Goal: Information Seeking & Learning: Learn about a topic

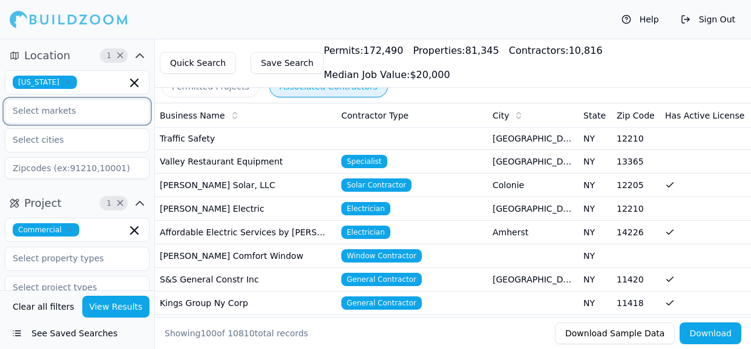
click at [100, 115] on input "text" at bounding box center [69, 111] width 128 height 22
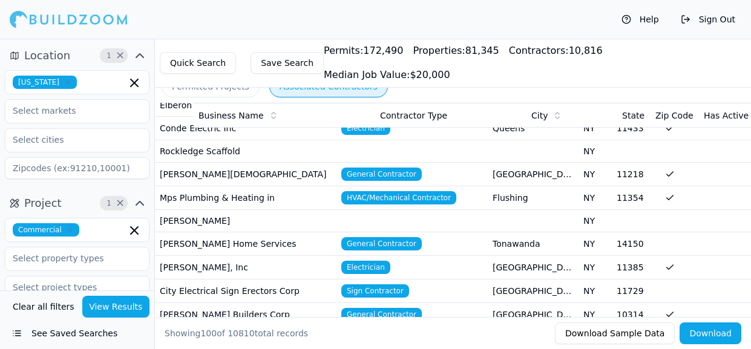
scroll to position [343, 0]
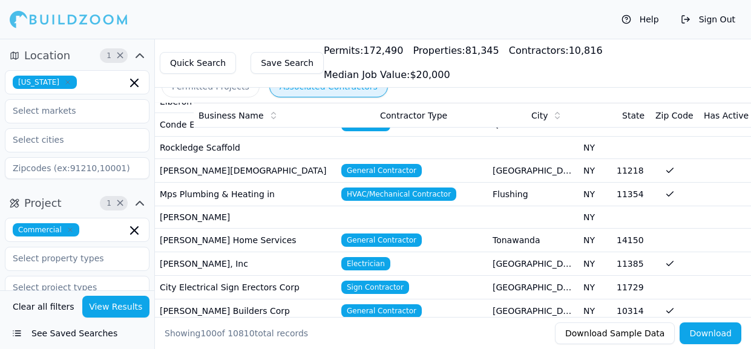
click at [726, 276] on td at bounding box center [705, 288] width 91 height 24
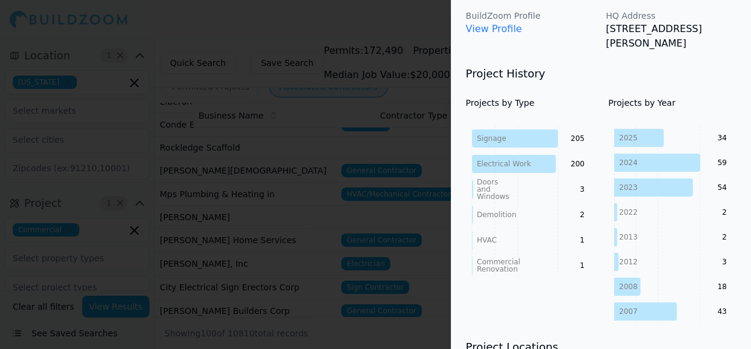
scroll to position [131, 0]
click at [416, 32] on div at bounding box center [375, 174] width 751 height 349
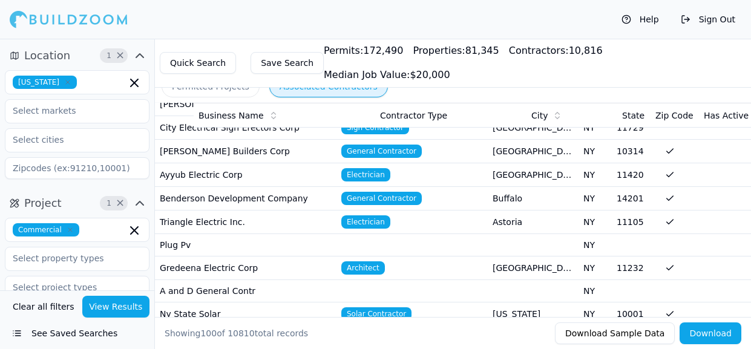
scroll to position [506, 0]
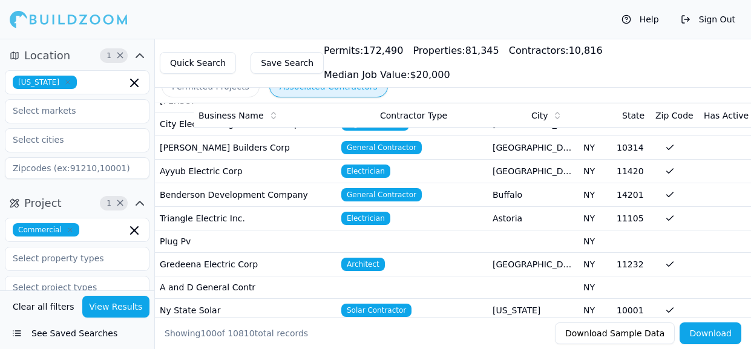
click at [716, 277] on td at bounding box center [705, 288] width 91 height 22
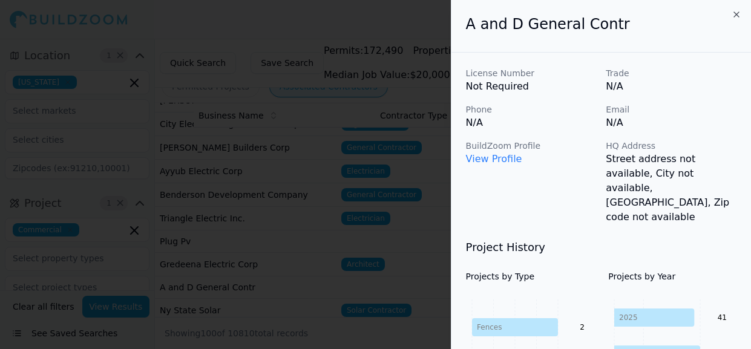
click at [714, 290] on div "2025 2024 2023 41 44 39" at bounding box center [672, 350] width 128 height 121
click at [736, 15] on icon "button" at bounding box center [736, 14] width 5 height 5
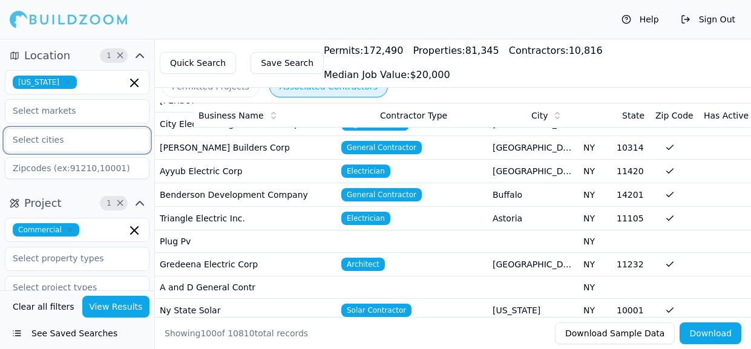
click at [38, 140] on input "text" at bounding box center [69, 140] width 128 height 22
type input "peekskill [GEOGRAPHIC_DATA] [GEOGRAPHIC_DATA] [GEOGRAPHIC_DATA] [GEOGRAPHIC_DAT…"
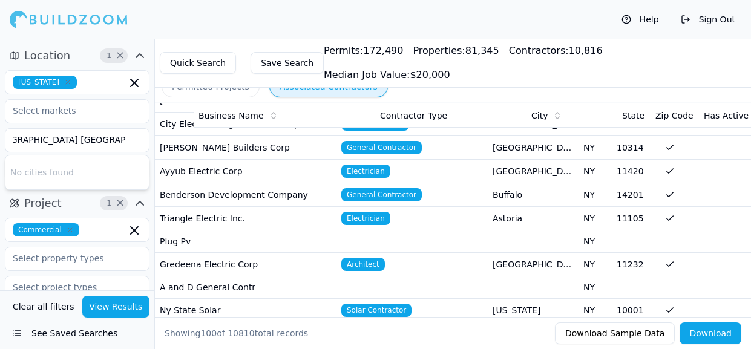
click at [47, 331] on button "See Saved Searches" at bounding box center [77, 334] width 145 height 22
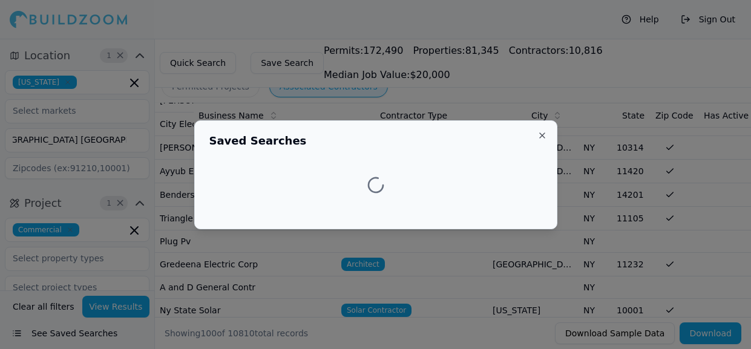
scroll to position [0, 0]
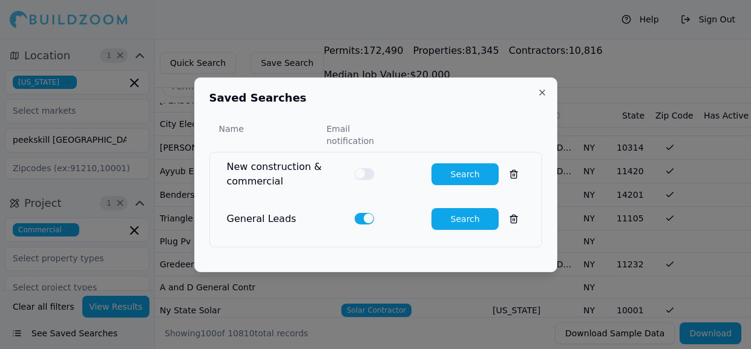
click at [47, 331] on div at bounding box center [375, 174] width 751 height 349
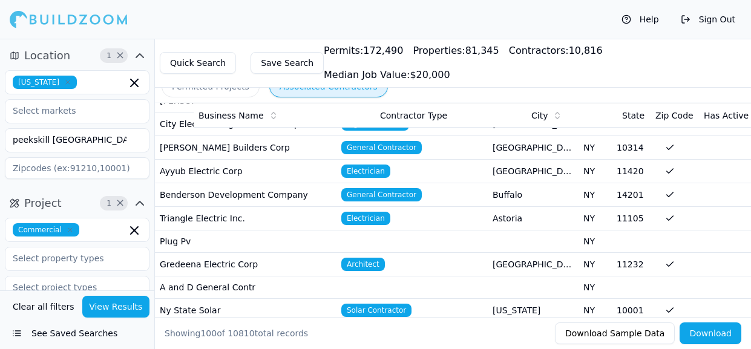
click at [76, 331] on button "See Saved Searches" at bounding box center [77, 334] width 145 height 22
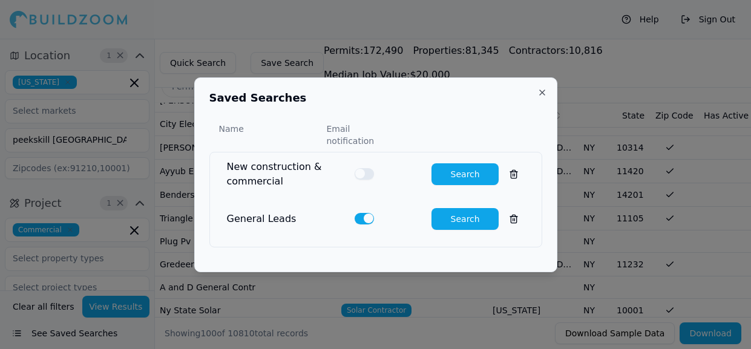
click at [464, 212] on button "Search" at bounding box center [465, 219] width 67 height 22
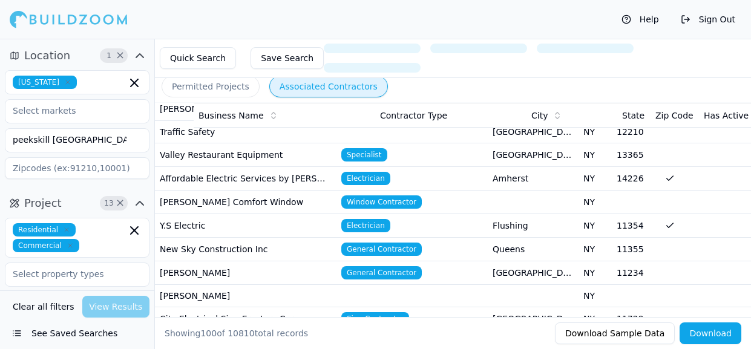
scroll to position [506, 0]
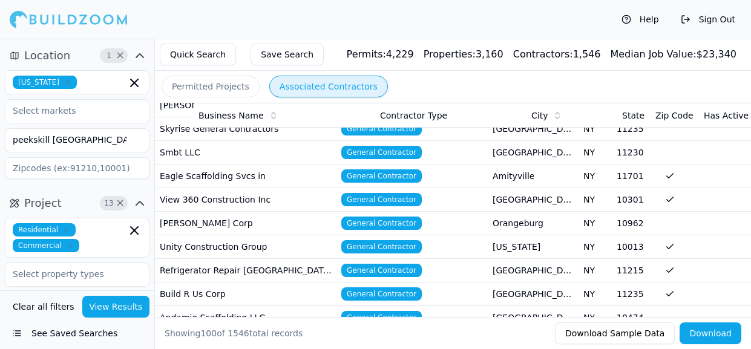
click at [125, 306] on button "View Results" at bounding box center [116, 307] width 68 height 22
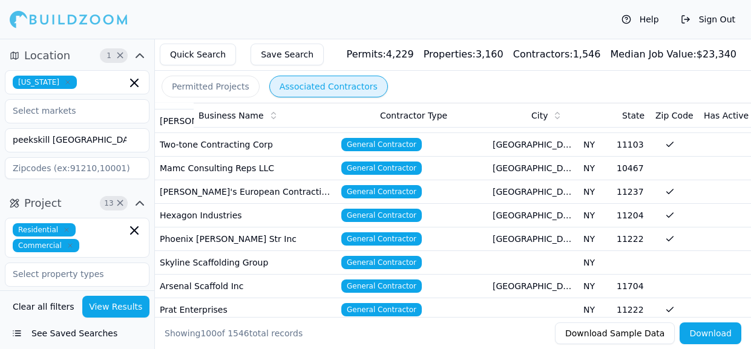
scroll to position [51, 0]
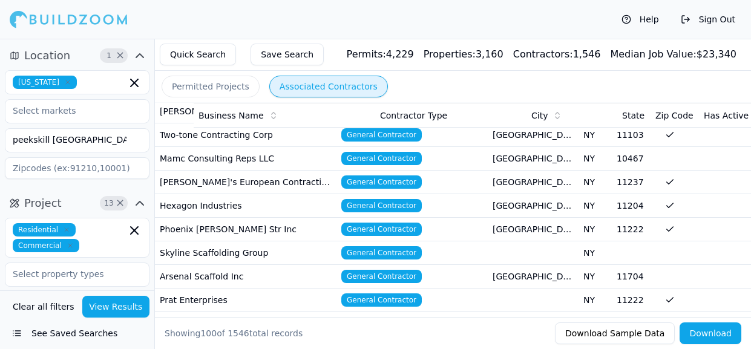
click at [174, 166] on td "Mamc Consulting Reps LLC" at bounding box center [246, 159] width 182 height 24
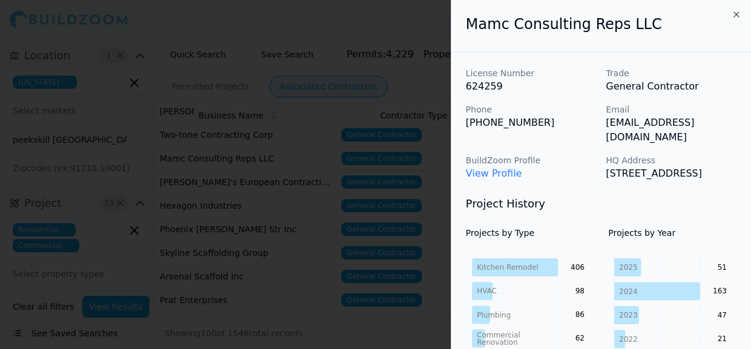
click at [594, 42] on div "Mamc Consulting Reps LLC" at bounding box center [601, 26] width 300 height 53
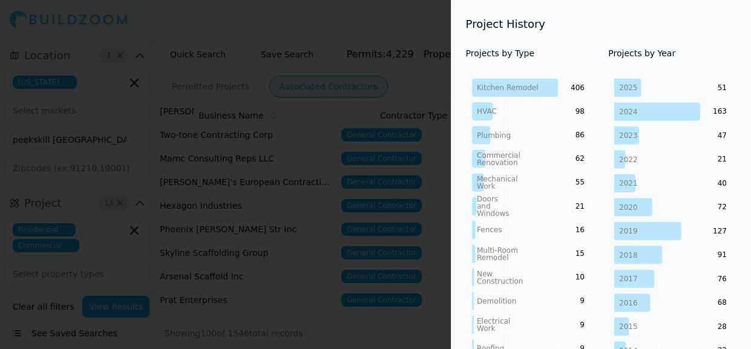
scroll to position [185, 0]
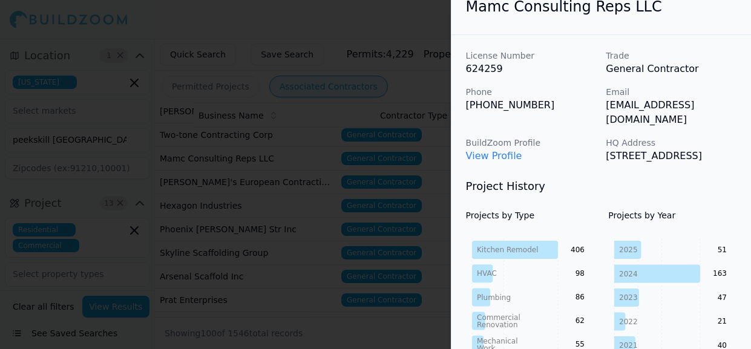
scroll to position [0, 0]
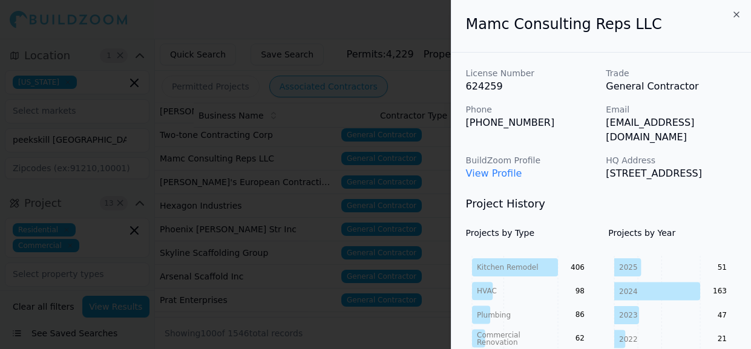
click at [667, 68] on p "Trade" at bounding box center [671, 73] width 131 height 12
click at [563, 166] on p "View Profile" at bounding box center [531, 173] width 131 height 15
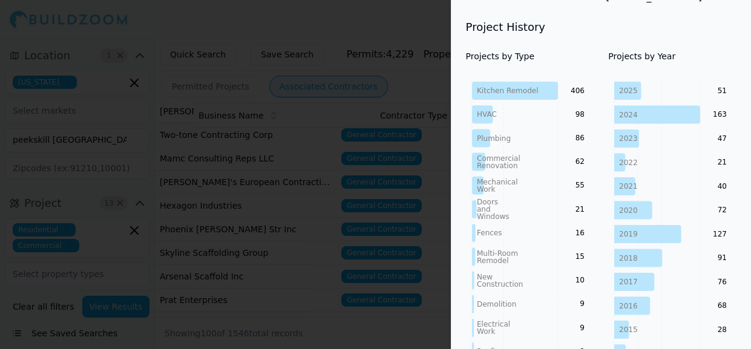
scroll to position [165, 0]
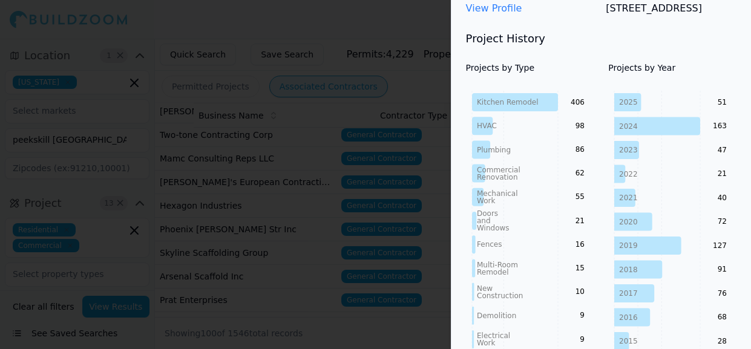
click at [36, 208] on div at bounding box center [375, 174] width 751 height 349
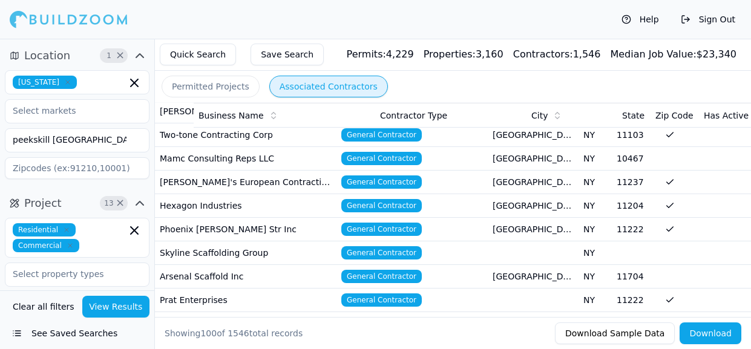
click at [16, 332] on button "See Saved Searches" at bounding box center [77, 334] width 145 height 22
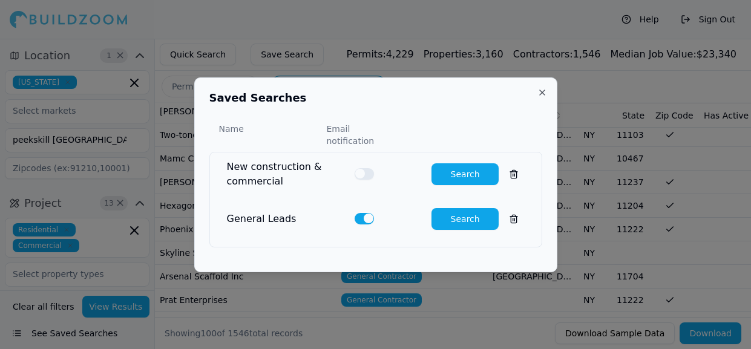
click at [364, 169] on button "button" at bounding box center [364, 173] width 19 height 11
click at [454, 166] on button "Search" at bounding box center [465, 174] width 67 height 22
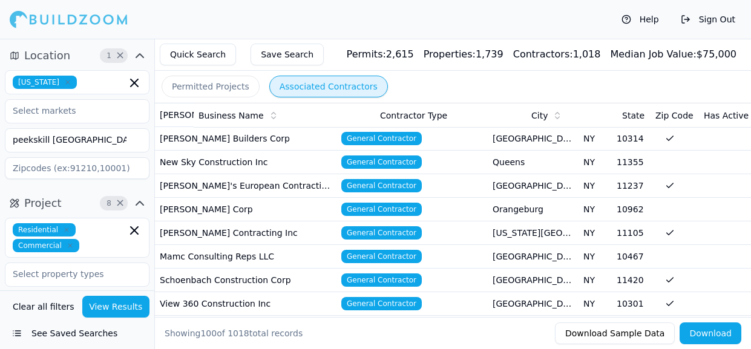
scroll to position [51, 0]
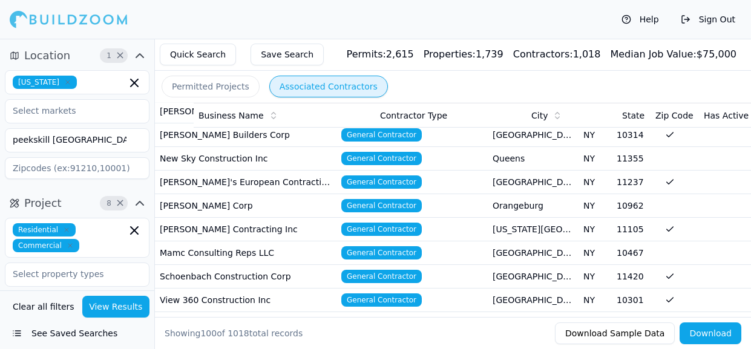
click at [117, 304] on button "View Results" at bounding box center [116, 307] width 68 height 22
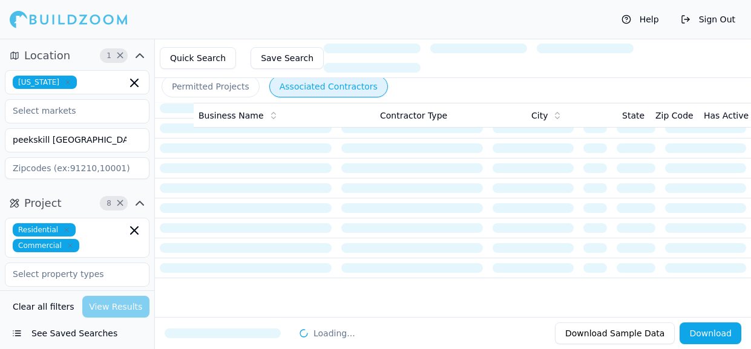
scroll to position [48, 0]
click at [117, 304] on div "Clear all filters View Results" at bounding box center [77, 307] width 145 height 22
click at [192, 84] on button "Permitted Projects" at bounding box center [211, 87] width 98 height 22
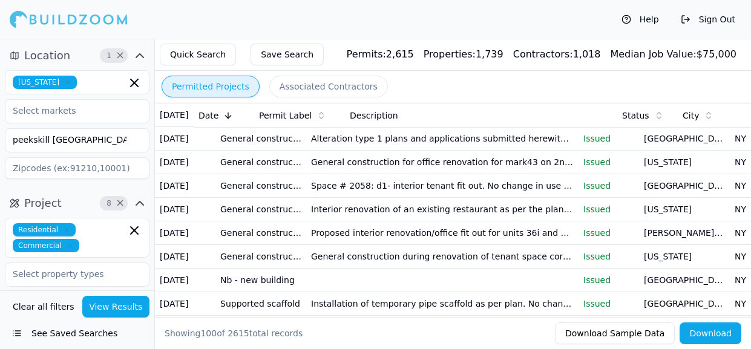
scroll to position [61, 0]
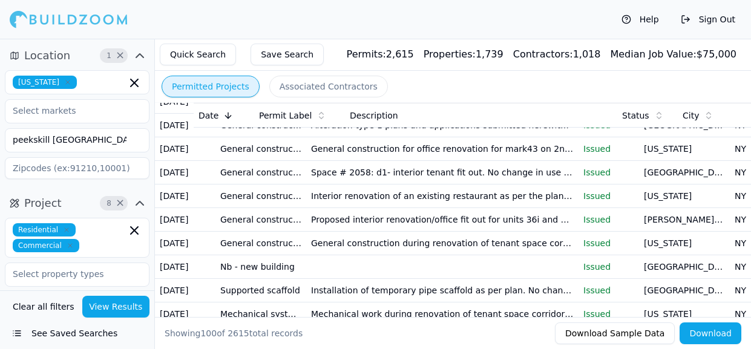
click at [89, 332] on button "See Saved Searches" at bounding box center [77, 334] width 145 height 22
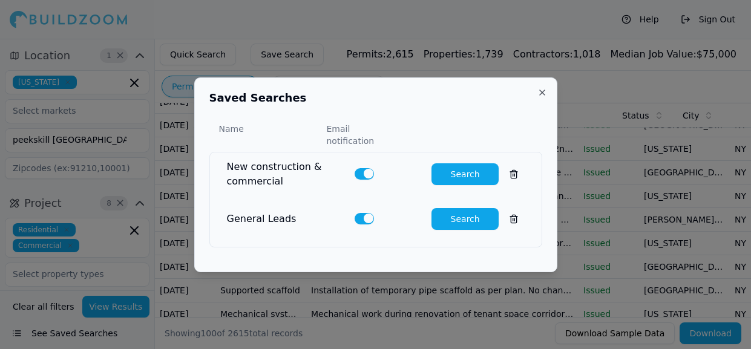
click at [89, 332] on div at bounding box center [375, 174] width 751 height 349
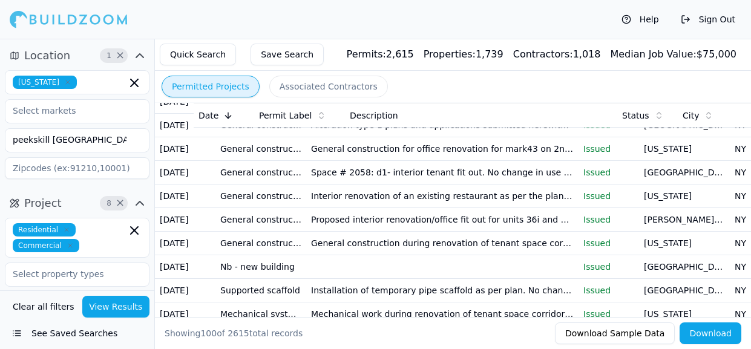
click at [89, 332] on button "See Saved Searches" at bounding box center [77, 334] width 145 height 22
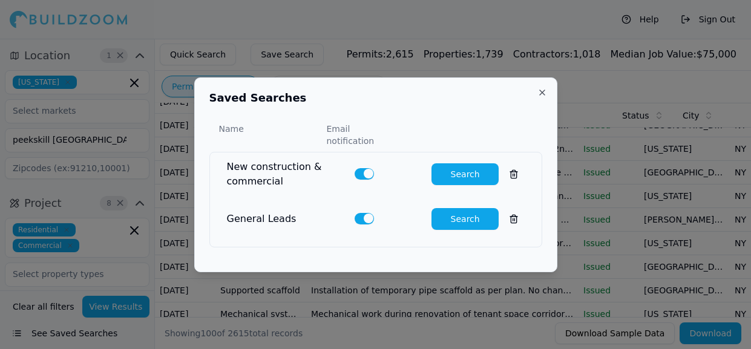
click at [450, 209] on button "Search" at bounding box center [465, 219] width 67 height 22
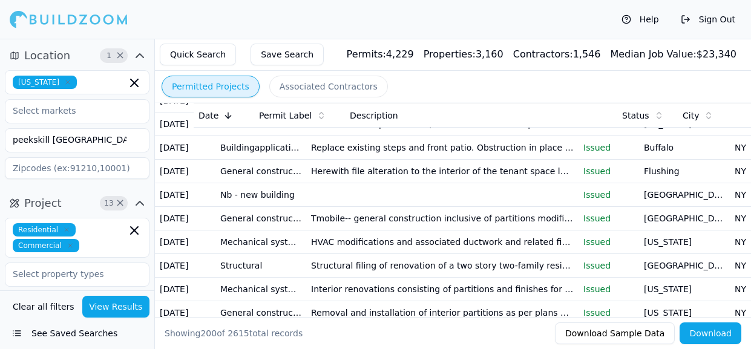
scroll to position [3202, 0]
click at [572, 327] on button "Download Sample Data" at bounding box center [615, 334] width 120 height 22
click at [572, 327] on div "Showing 200 of 2615 total records" at bounding box center [373, 333] width 417 height 12
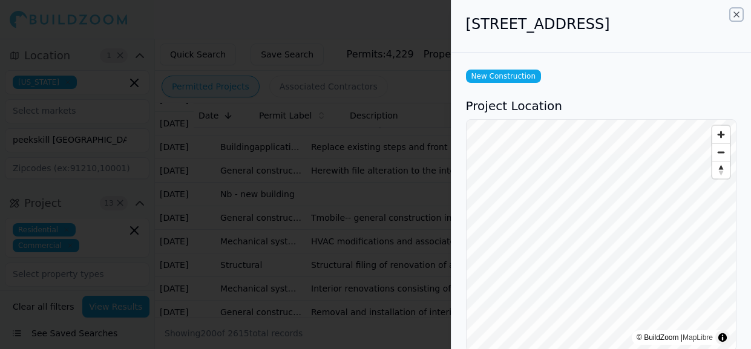
click at [734, 13] on icon "button" at bounding box center [737, 15] width 10 height 10
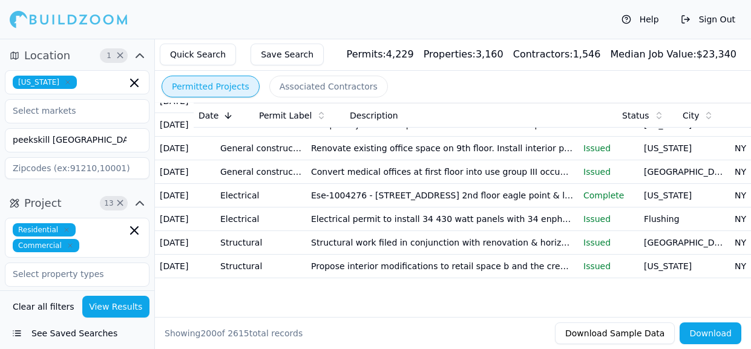
scroll to position [4582, 0]
click at [132, 136] on input "peekskill [GEOGRAPHIC_DATA] [GEOGRAPHIC_DATA] [GEOGRAPHIC_DATA] [GEOGRAPHIC_DAT…" at bounding box center [69, 140] width 128 height 22
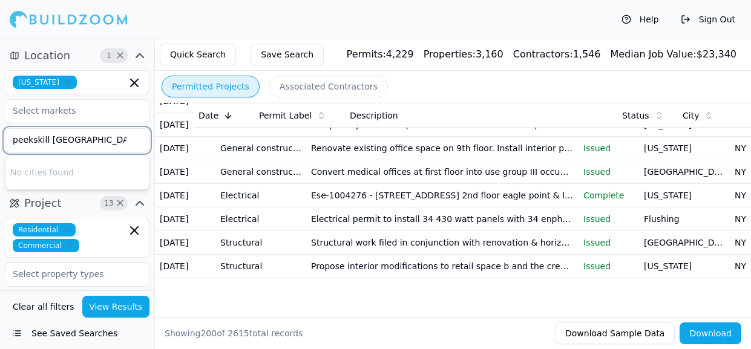
click at [33, 172] on div "No cities found" at bounding box center [76, 173] width 143 height 34
click at [188, 84] on button "Permitted Projects" at bounding box center [211, 87] width 98 height 22
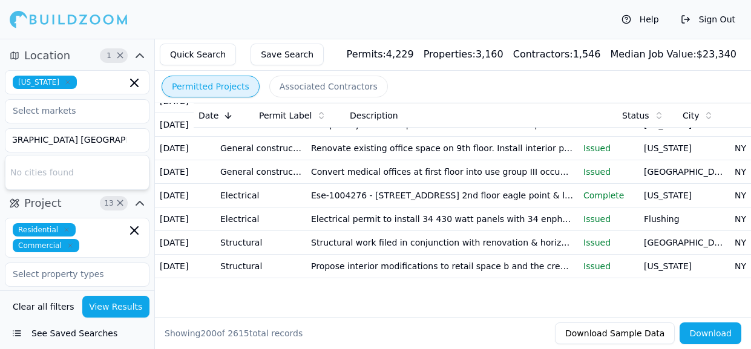
scroll to position [0, 0]
click at [116, 305] on button "View Results" at bounding box center [116, 307] width 68 height 22
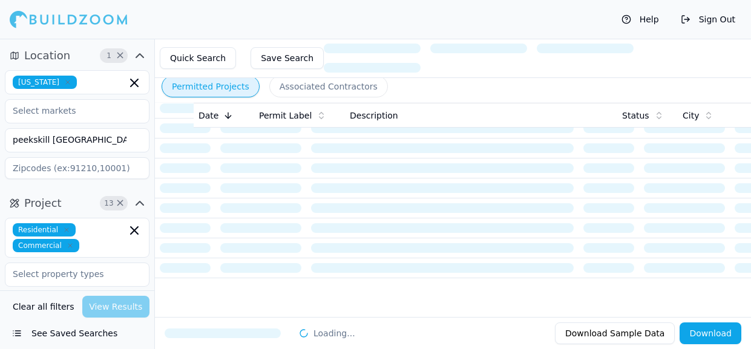
scroll to position [54, 0]
click at [116, 305] on div "Clear all filters View Results" at bounding box center [77, 307] width 145 height 22
click at [124, 302] on div "Clear all filters View Results" at bounding box center [77, 307] width 145 height 22
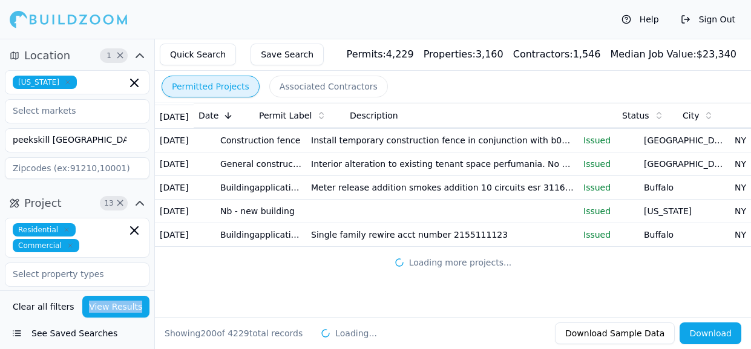
scroll to position [5887, 0]
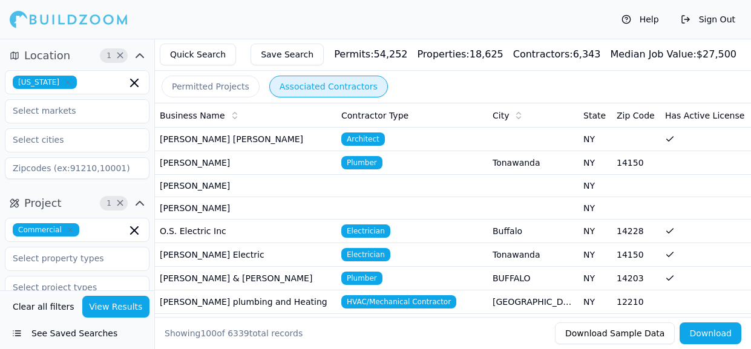
click at [407, 60] on div "Permits: 54,252" at bounding box center [370, 54] width 73 height 15
click at [222, 90] on button "Permitted Projects" at bounding box center [211, 87] width 98 height 22
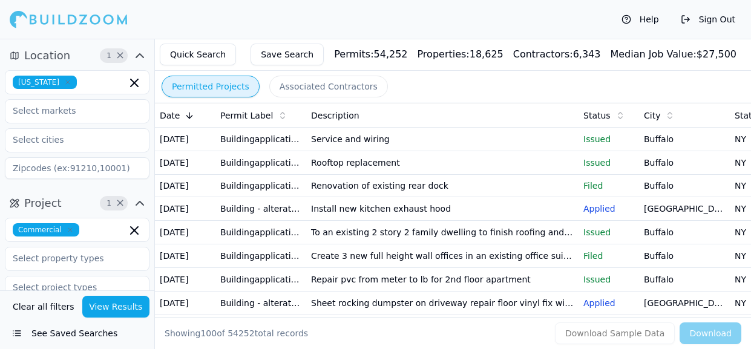
click at [72, 332] on button "See Saved Searches" at bounding box center [77, 334] width 145 height 22
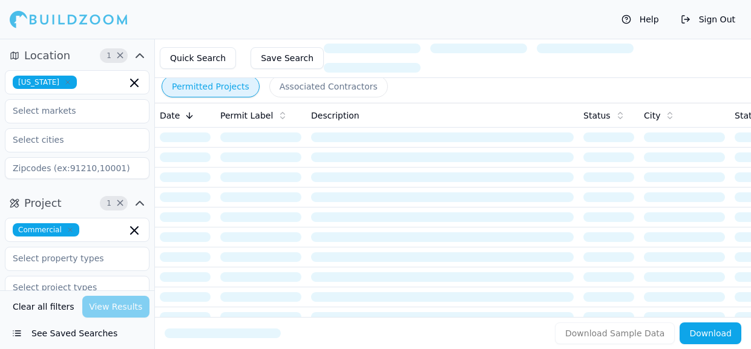
click at [56, 332] on button "See Saved Searches" at bounding box center [77, 334] width 145 height 22
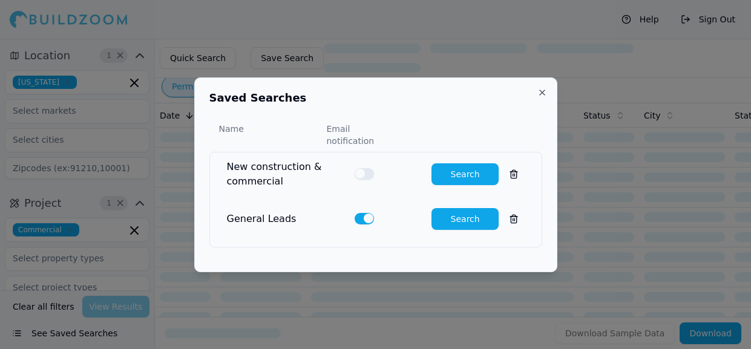
click at [56, 332] on div at bounding box center [375, 174] width 751 height 349
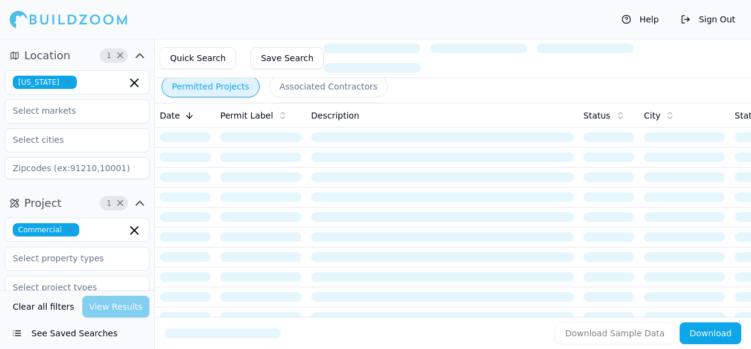
click at [56, 332] on button "See Saved Searches" at bounding box center [77, 334] width 145 height 22
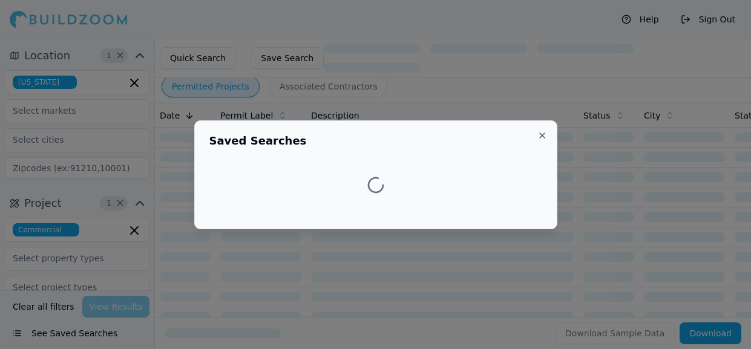
click at [56, 332] on div at bounding box center [375, 174] width 751 height 349
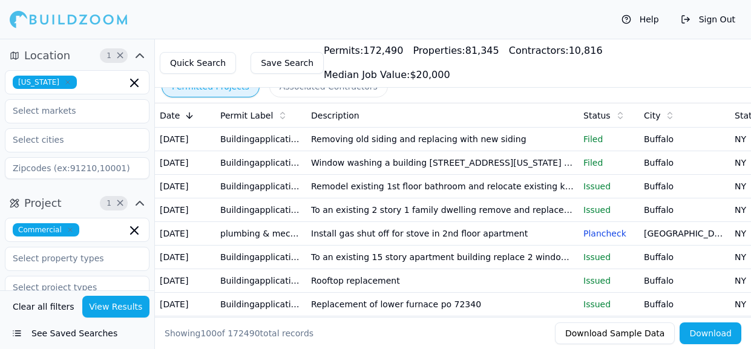
click at [90, 332] on button "See Saved Searches" at bounding box center [77, 334] width 145 height 22
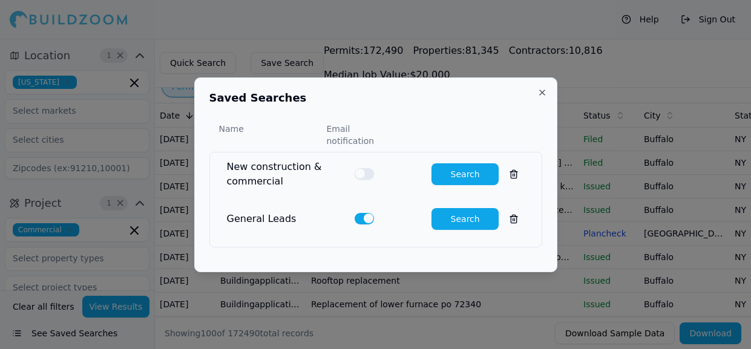
click at [459, 214] on button "Search" at bounding box center [465, 219] width 67 height 22
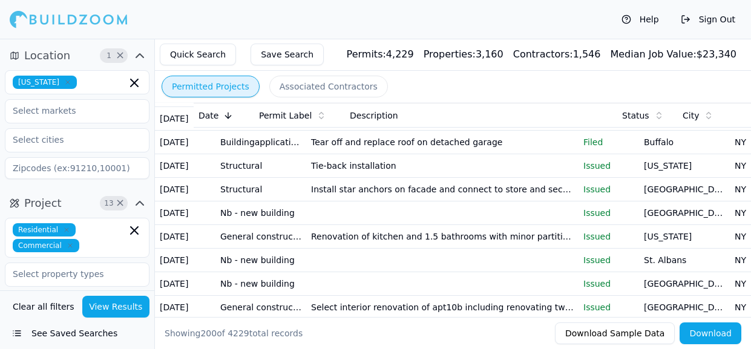
scroll to position [2469, 0]
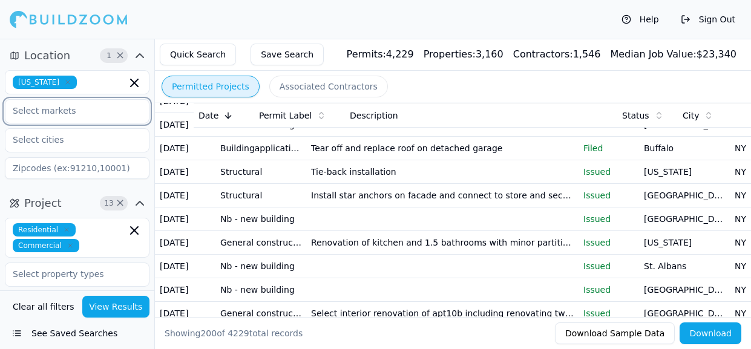
click at [50, 110] on input "text" at bounding box center [69, 111] width 128 height 22
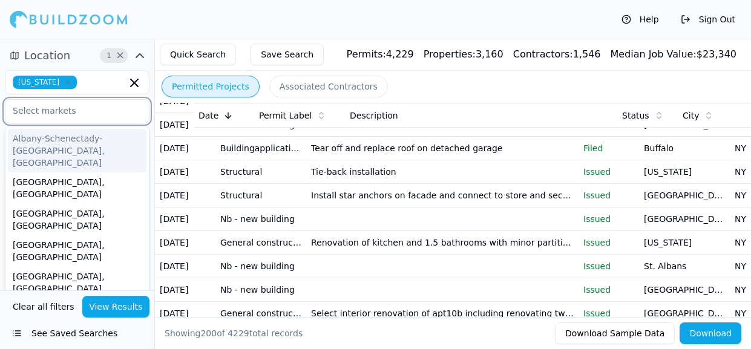
click at [69, 109] on input "text" at bounding box center [69, 111] width 128 height 22
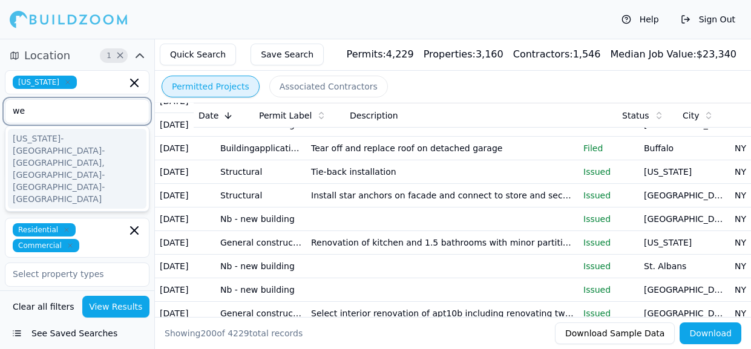
type input "w"
type input "p"
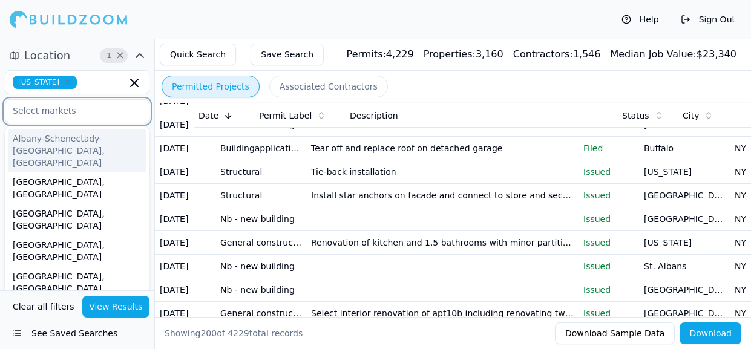
scroll to position [13, 0]
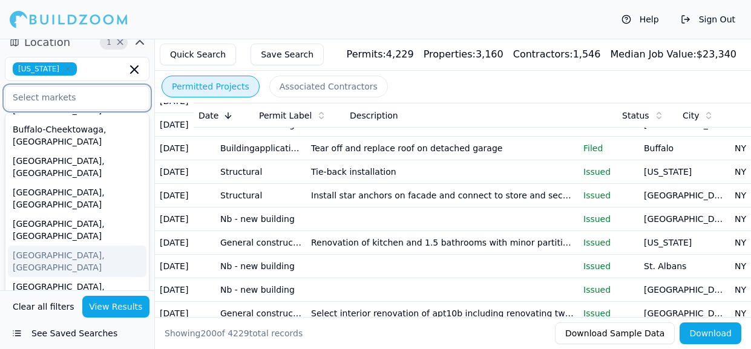
click at [142, 246] on div "[GEOGRAPHIC_DATA], [GEOGRAPHIC_DATA]" at bounding box center [77, 261] width 139 height 31
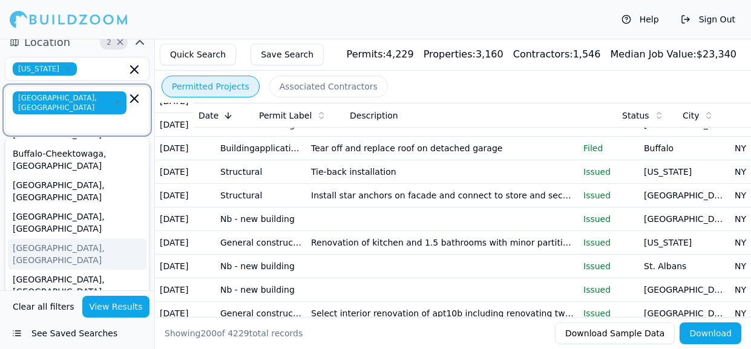
click at [135, 97] on icon "button" at bounding box center [134, 98] width 7 height 7
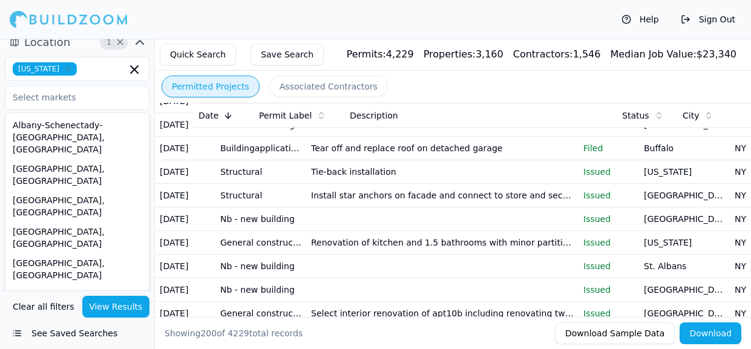
click at [135, 97] on div at bounding box center [76, 98] width 143 height 22
click at [42, 97] on input "text" at bounding box center [69, 98] width 128 height 22
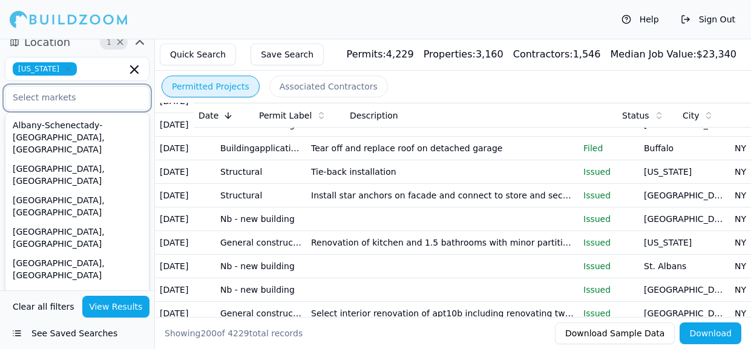
click at [8, 100] on input "text" at bounding box center [69, 98] width 128 height 22
click at [25, 96] on input "text" at bounding box center [69, 98] width 128 height 22
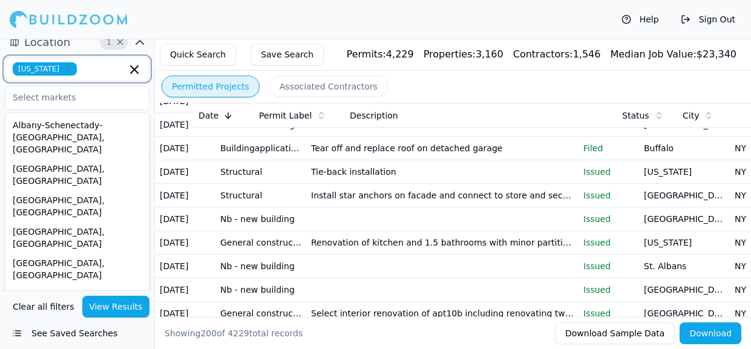
click at [135, 69] on icon "button" at bounding box center [134, 69] width 7 height 7
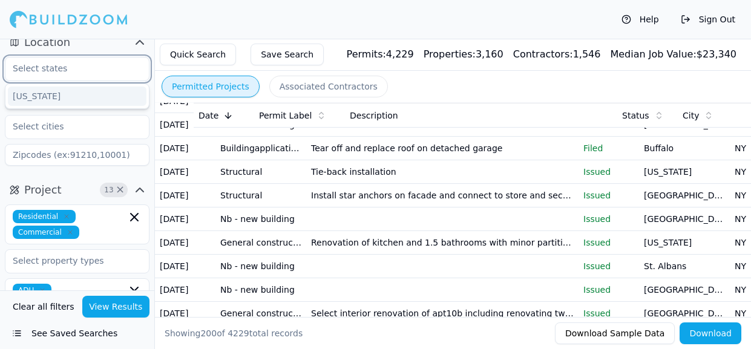
click at [128, 91] on div "[US_STATE]" at bounding box center [77, 96] width 139 height 19
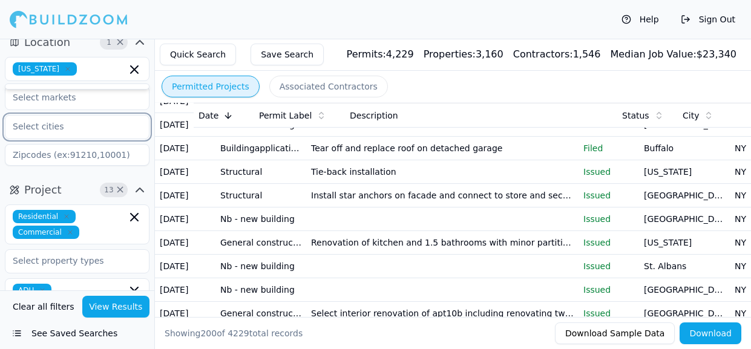
click at [77, 125] on input "text" at bounding box center [69, 127] width 128 height 22
type input "peekskill"
click at [62, 158] on div "Peekskill" at bounding box center [77, 154] width 139 height 19
type input "yorktown"
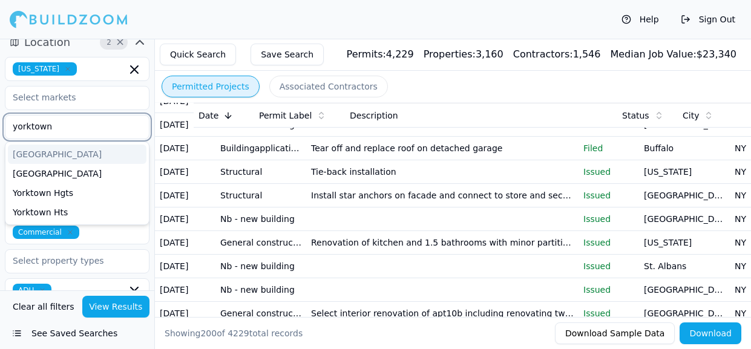
click at [34, 153] on div "Yorktown" at bounding box center [77, 154] width 139 height 19
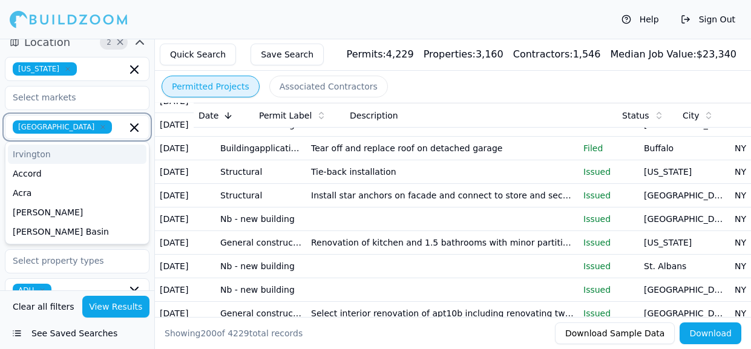
click at [31, 156] on div "Irvington" at bounding box center [77, 154] width 139 height 19
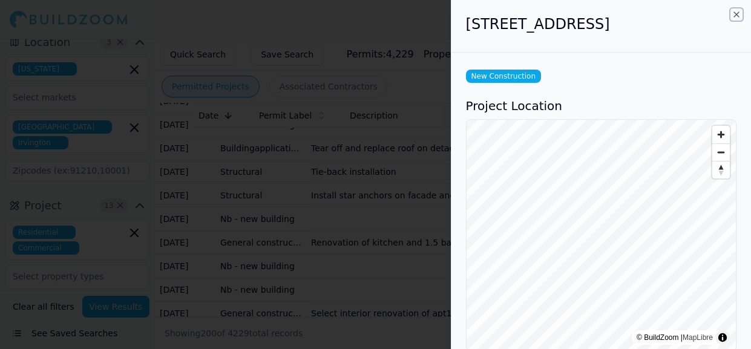
click at [736, 14] on icon "button" at bounding box center [736, 14] width 5 height 5
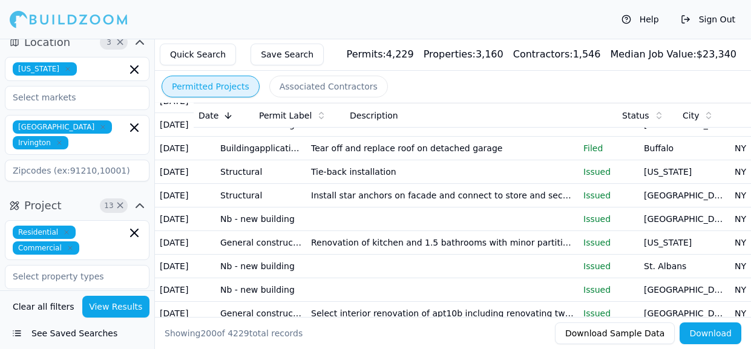
click at [48, 128] on span "Yorktown" at bounding box center [62, 126] width 99 height 13
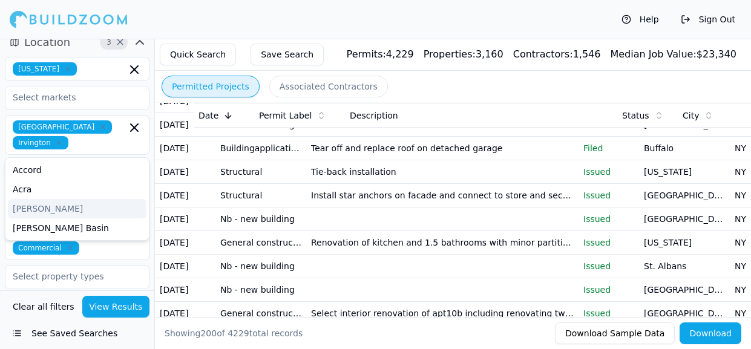
click at [48, 128] on span "Yorktown" at bounding box center [62, 126] width 99 height 13
click at [133, 125] on icon "button" at bounding box center [134, 127] width 7 height 7
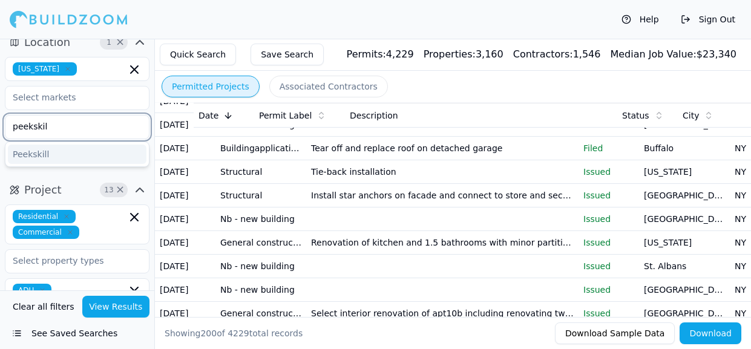
type input "peekskill"
click at [121, 152] on div "Peekskill" at bounding box center [77, 154] width 139 height 19
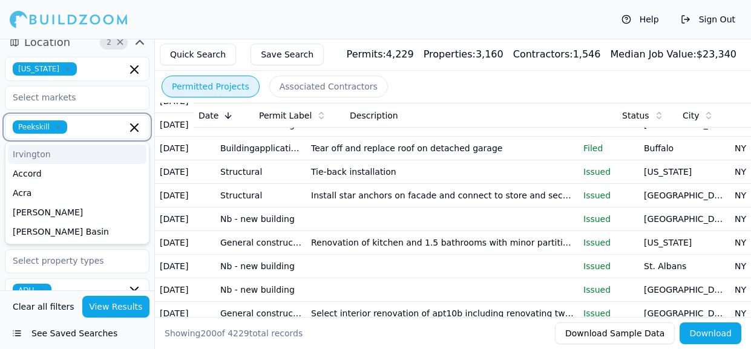
click at [70, 154] on div "Irvington" at bounding box center [77, 154] width 139 height 19
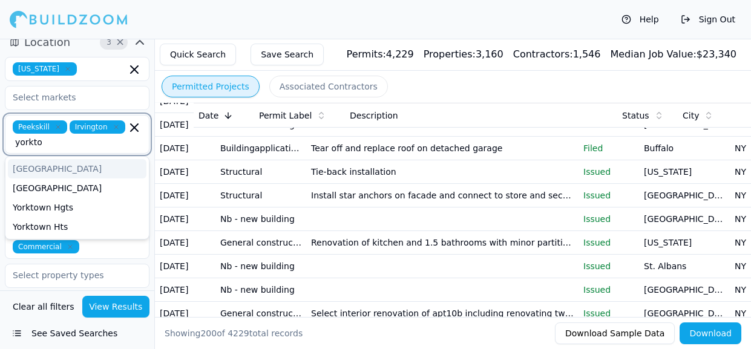
scroll to position [0, 18]
type input "yorktown"
click at [54, 179] on div "Yorktown Heights" at bounding box center [77, 188] width 139 height 19
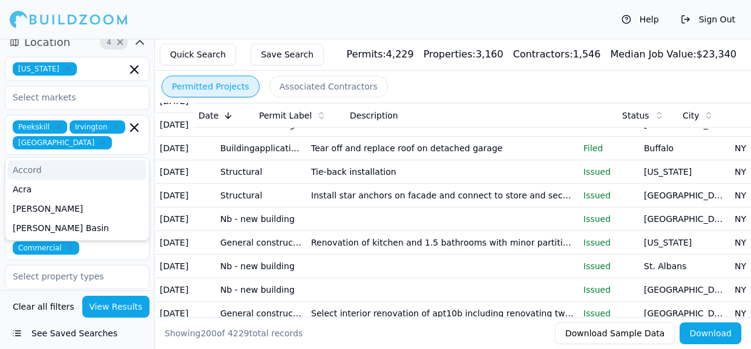
click at [151, 109] on div "Location 4 × New York Peekskill Irvington Yorktown Heights Accord Acra Adams Ad…" at bounding box center [77, 109] width 154 height 163
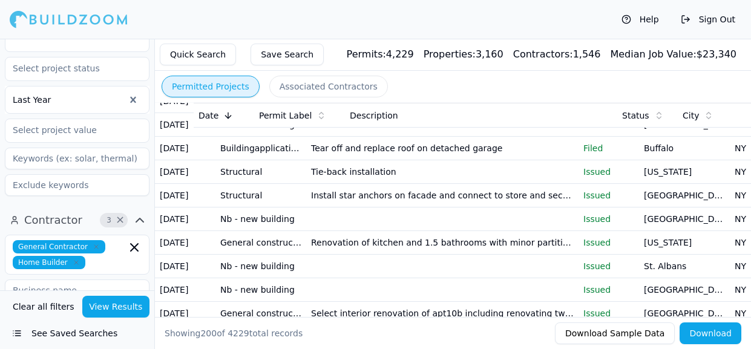
scroll to position [446, 0]
click at [113, 312] on button "View Results" at bounding box center [116, 307] width 68 height 22
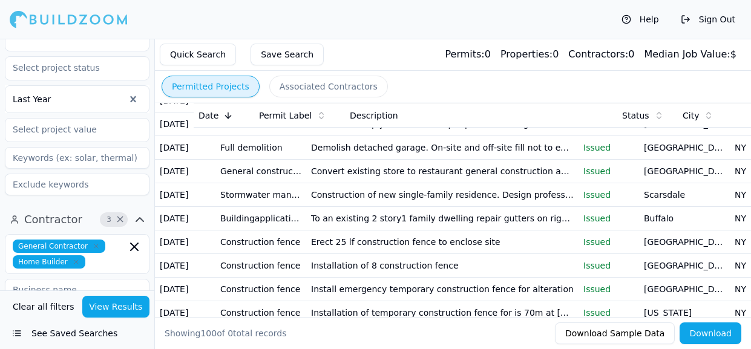
scroll to position [2060, 0]
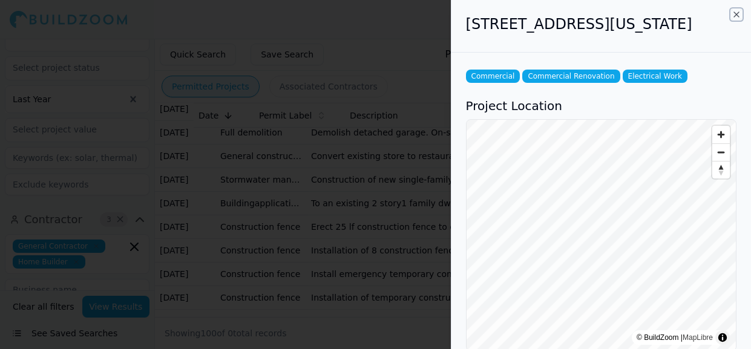
click at [740, 14] on icon "button" at bounding box center [737, 15] width 10 height 10
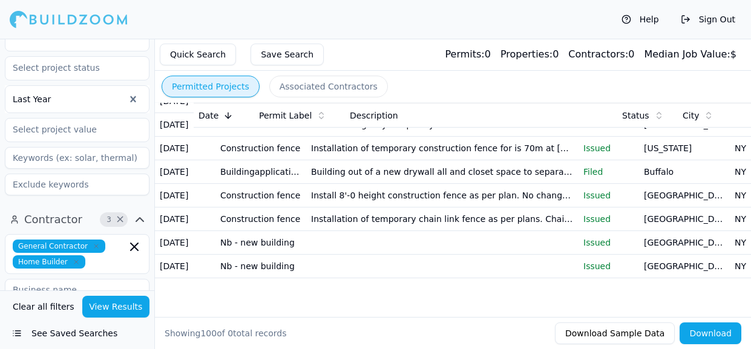
scroll to position [2569, 0]
click at [547, 42] on td "Construction of new single-family residence. Design professional shall certify …" at bounding box center [442, 31] width 272 height 24
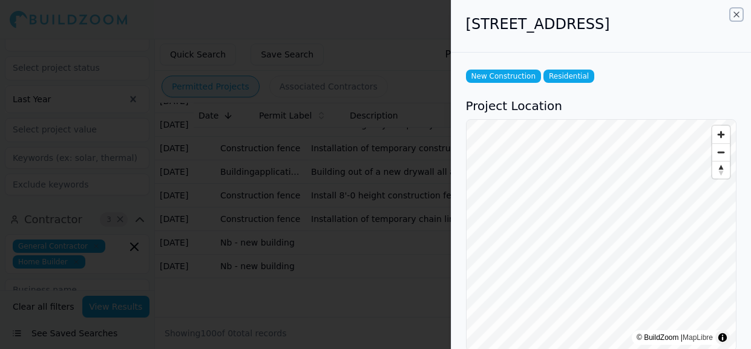
click at [737, 14] on icon "button" at bounding box center [736, 14] width 5 height 5
click at [736, 14] on div at bounding box center [375, 174] width 751 height 349
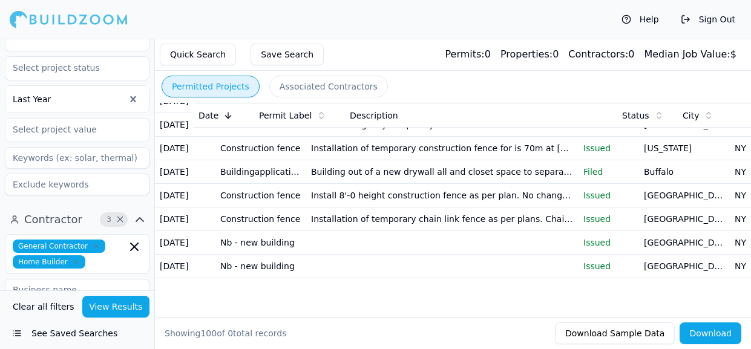
scroll to position [2538, 0]
click at [673, 42] on td "Scarsdale" at bounding box center [684, 31] width 91 height 24
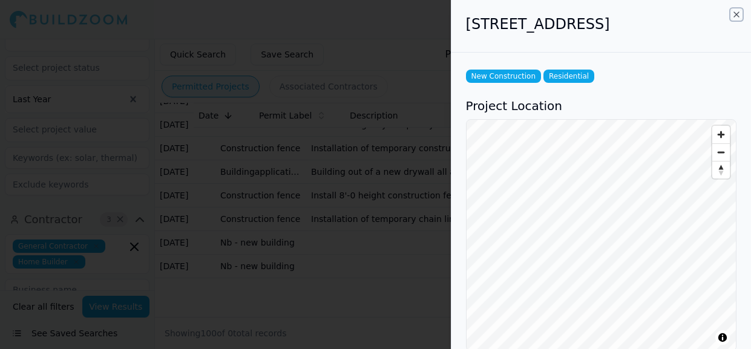
click at [736, 14] on icon "button" at bounding box center [736, 14] width 5 height 5
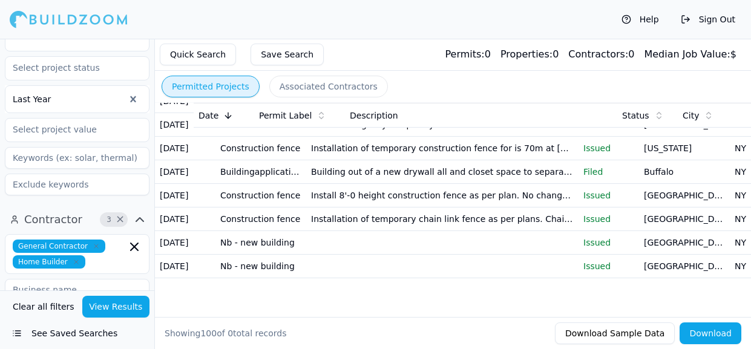
click at [667, 42] on td "Scarsdale" at bounding box center [684, 31] width 91 height 24
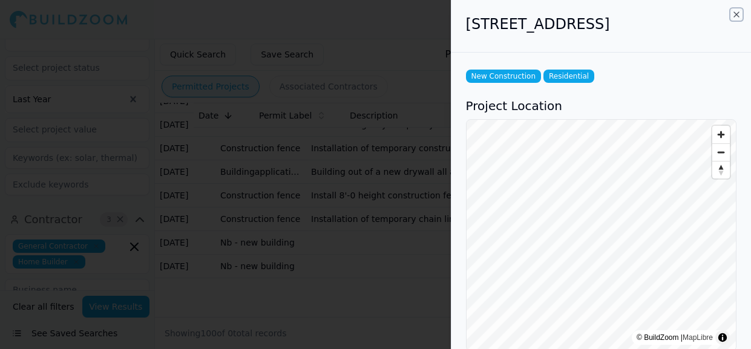
click at [736, 16] on icon "button" at bounding box center [737, 15] width 10 height 10
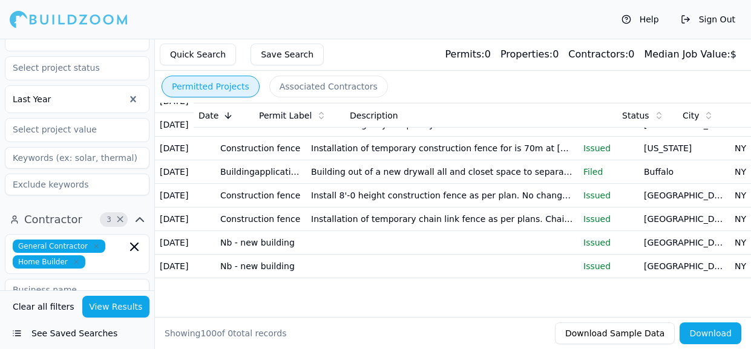
click at [275, 42] on td "Stormwater management - new residential and/or commercial" at bounding box center [260, 31] width 91 height 24
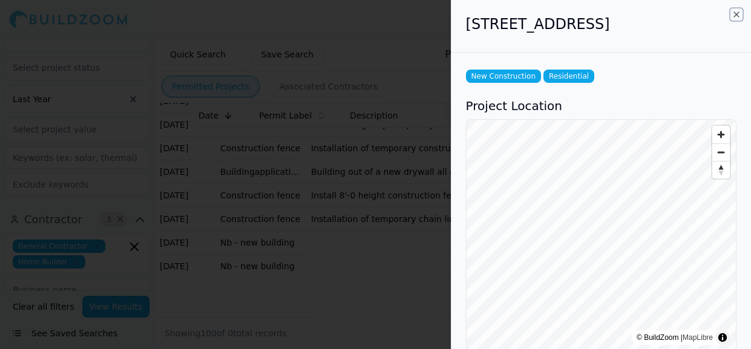
click at [736, 15] on icon "button" at bounding box center [736, 14] width 5 height 5
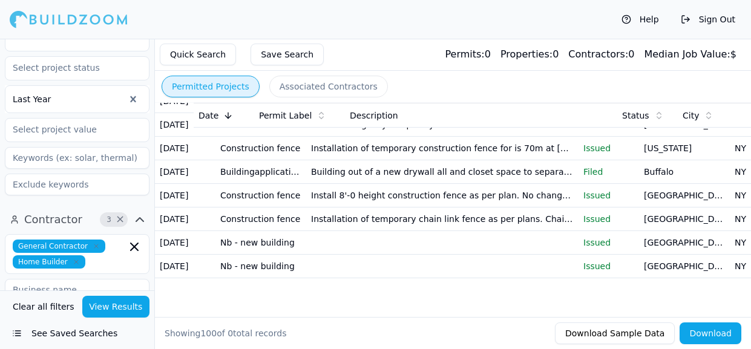
click at [655, 42] on td "Scarsdale" at bounding box center [684, 31] width 91 height 24
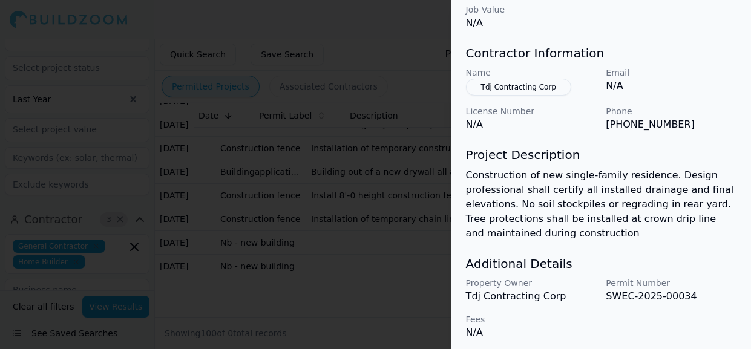
scroll to position [513, 0]
